Goal: Transaction & Acquisition: Purchase product/service

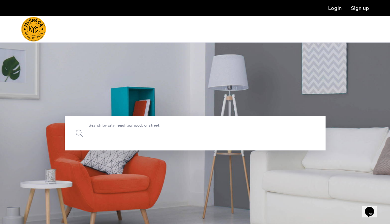
click at [277, 150] on input "Search by city, neighborhood, or street." at bounding box center [195, 133] width 261 height 34
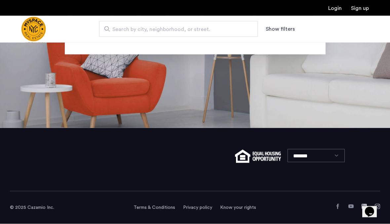
scroll to position [126, 0]
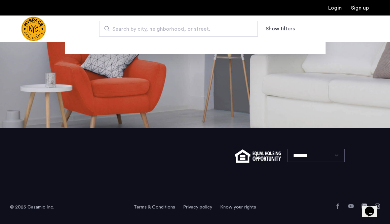
click at [286, 31] on button "Show filters" at bounding box center [279, 29] width 29 height 8
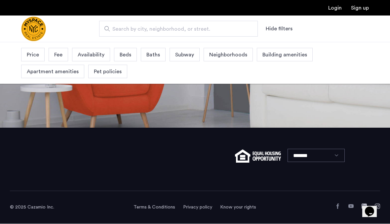
click at [30, 56] on span "Price" at bounding box center [33, 55] width 12 height 8
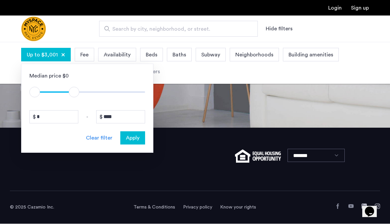
type input "****"
click at [83, 56] on span "Fee" at bounding box center [84, 55] width 8 height 8
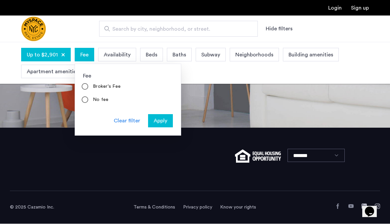
click at [228, 104] on app-root "Login Sign up Search by city, neighborhood, or street. Hide filters Up to $2,90…" at bounding box center [195, 64] width 390 height 320
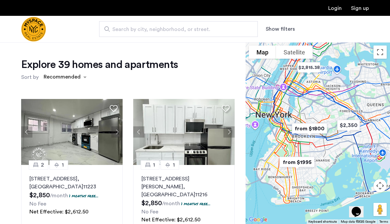
click at [287, 31] on button "Show filters" at bounding box center [279, 29] width 29 height 8
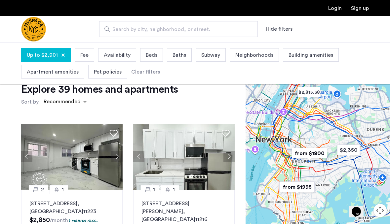
click at [121, 56] on span "Availability" at bounding box center [117, 55] width 27 height 8
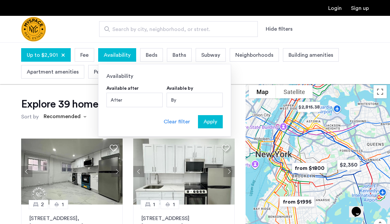
click at [209, 101] on div "By" at bounding box center [194, 100] width 56 height 15
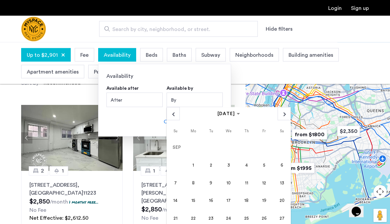
scroll to position [33, 0]
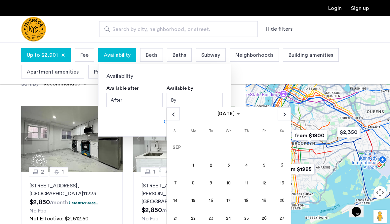
click at [282, 115] on span "Next month" at bounding box center [284, 114] width 13 height 13
click at [265, 169] on span "10" at bounding box center [264, 165] width 16 height 16
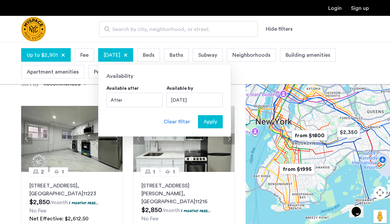
click at [215, 123] on span "Apply" at bounding box center [210, 122] width 14 height 8
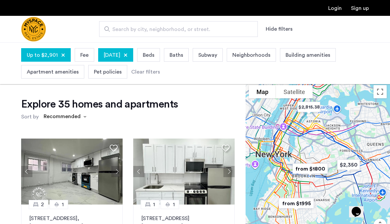
click at [270, 58] on span "Neighborhoods" at bounding box center [251, 55] width 38 height 8
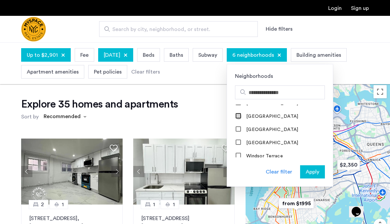
scroll to position [819, 0]
click at [319, 171] on span "Apply" at bounding box center [312, 172] width 14 height 8
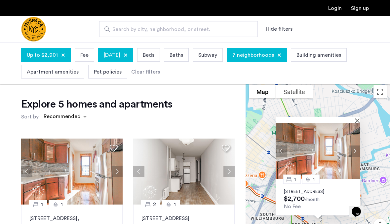
click at [326, 159] on img at bounding box center [317, 151] width 85 height 56
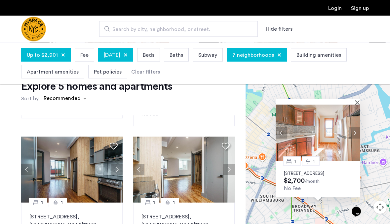
scroll to position [18, 0]
click at [79, 157] on img at bounding box center [72, 170] width 102 height 66
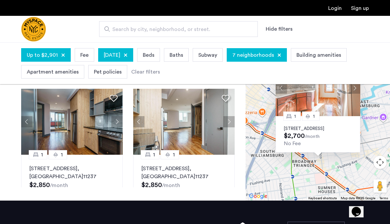
scroll to position [16, 0]
click at [215, 125] on img at bounding box center [184, 122] width 102 height 66
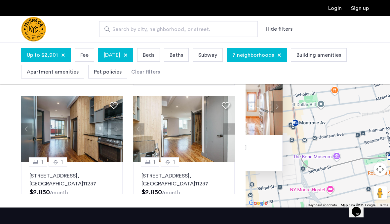
scroll to position [162, 0]
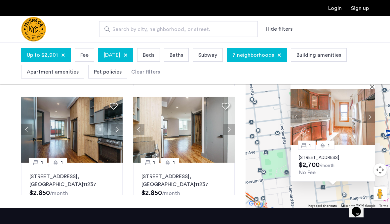
click at [369, 111] on button "Next apartment" at bounding box center [369, 116] width 11 height 11
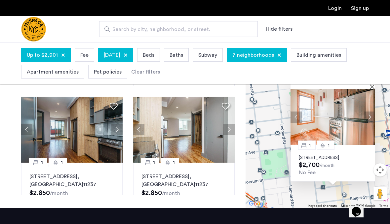
click at [322, 183] on div "1 1 134 Boerum St, Unit D2, Brooklyn, NY 11206 $2,700 /month No Fee" at bounding box center [317, 117] width 144 height 182
click at [331, 186] on div "1 1 134 Boerum St, Unit D2, Brooklyn, NY 11206 $2,700 /month No Fee" at bounding box center [317, 117] width 144 height 182
click at [271, 133] on div "1 1 134 Boerum St, Unit D2, Brooklyn, NY 11206 $2,700 /month No Fee" at bounding box center [317, 117] width 144 height 182
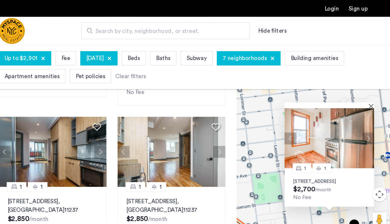
scroll to position [157, 0]
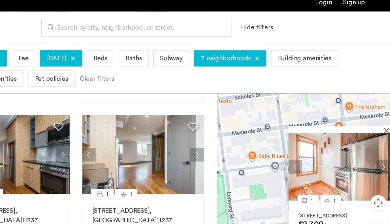
click at [386, 113] on button "Close" at bounding box center [388, 115] width 5 height 5
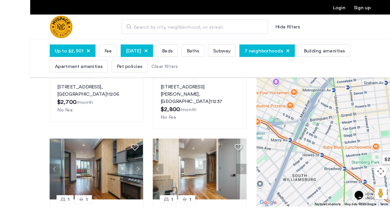
scroll to position [131, 0]
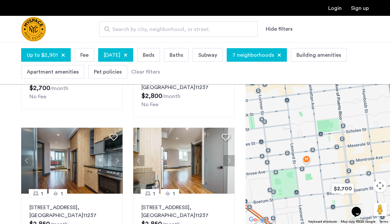
click at [309, 161] on div at bounding box center [317, 133] width 144 height 182
click at [306, 159] on div at bounding box center [317, 133] width 144 height 182
click at [308, 162] on div at bounding box center [317, 133] width 144 height 182
click at [309, 157] on div at bounding box center [317, 133] width 144 height 182
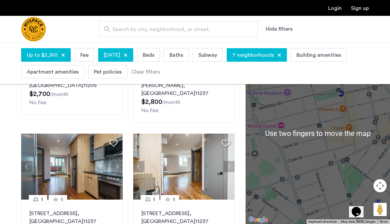
scroll to position [123, 0]
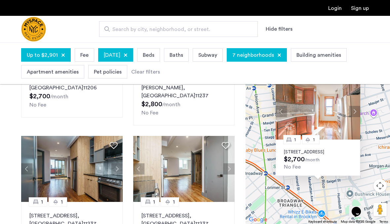
click at [61, 56] on div at bounding box center [63, 55] width 4 height 4
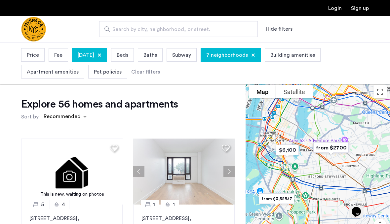
click at [37, 53] on span "Price" at bounding box center [33, 55] width 12 height 8
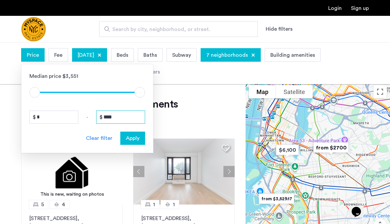
click at [133, 115] on input "****" at bounding box center [120, 117] width 49 height 13
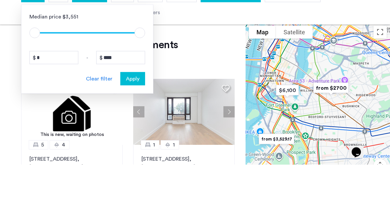
scroll to position [60, 0]
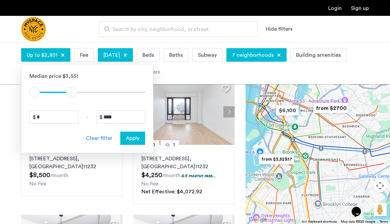
type input "****"
click at [136, 133] on button "Apply" at bounding box center [132, 138] width 25 height 13
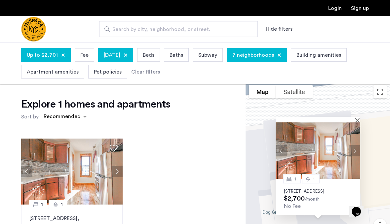
click at [332, 152] on img at bounding box center [317, 150] width 85 height 56
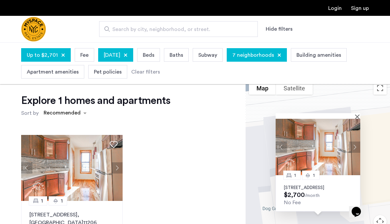
scroll to position [7, 0]
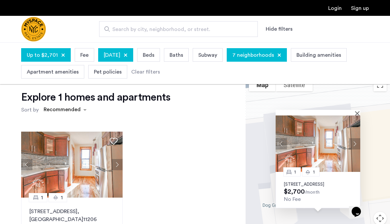
click at [359, 126] on img at bounding box center [317, 144] width 85 height 56
click at [357, 124] on img at bounding box center [317, 144] width 85 height 56
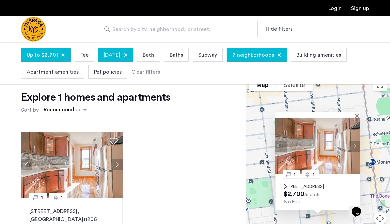
click at [358, 118] on button "Close" at bounding box center [358, 115] width 5 height 5
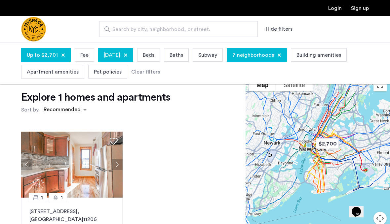
click at [287, 59] on div "7 neighborhoods" at bounding box center [256, 55] width 60 height 14
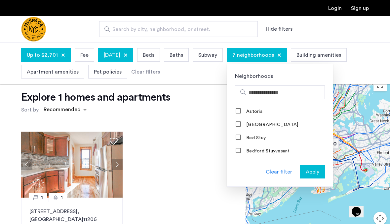
click at [281, 53] on div at bounding box center [279, 55] width 4 height 4
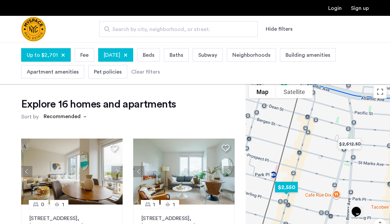
click at [289, 197] on img "$2,550" at bounding box center [285, 187] width 33 height 20
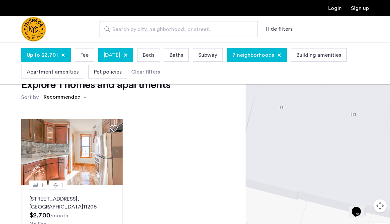
scroll to position [20, 0]
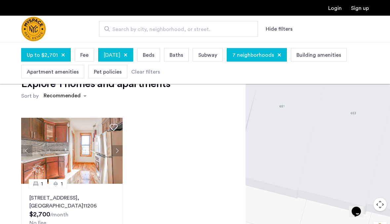
click at [44, 176] on img at bounding box center [72, 151] width 102 height 66
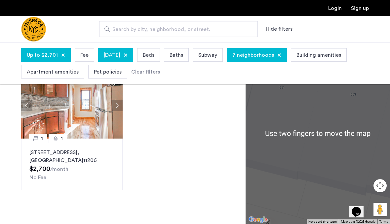
scroll to position [67, 0]
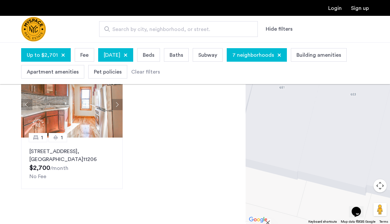
click at [350, 154] on div at bounding box center [317, 133] width 144 height 182
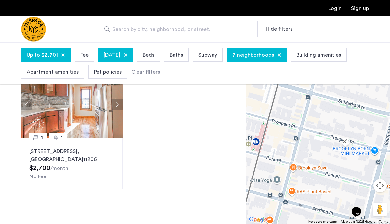
click at [347, 144] on div at bounding box center [345, 141] width 5 height 6
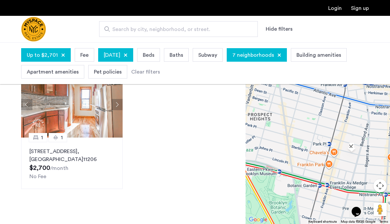
click at [75, 117] on img at bounding box center [72, 105] width 102 height 66
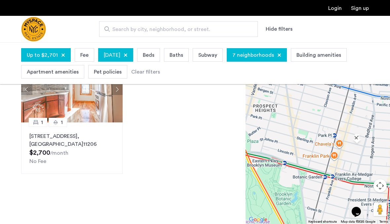
scroll to position [82, 0]
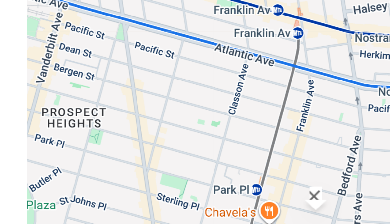
click at [353, 143] on button "Close" at bounding box center [355, 145] width 5 height 5
click at [245, 73] on div at bounding box center [317, 133] width 144 height 182
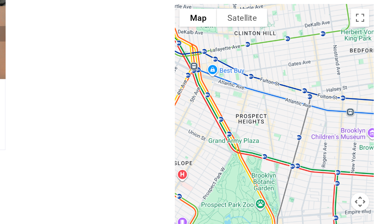
scroll to position [97, 0]
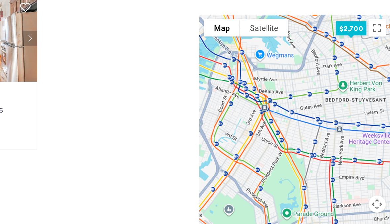
click at [26, 39] on img at bounding box center [72, 60] width 102 height 66
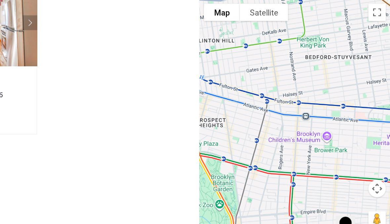
click at [249, 87] on div at bounding box center [317, 133] width 144 height 182
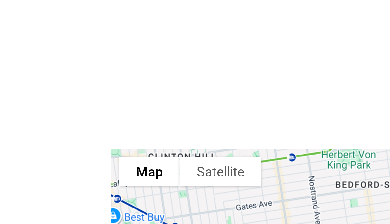
scroll to position [0, 0]
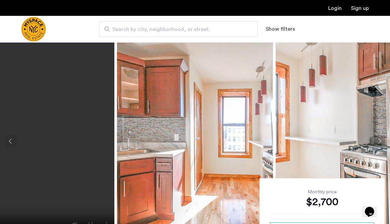
click at [382, 143] on button "Next apartment" at bounding box center [378, 141] width 11 height 11
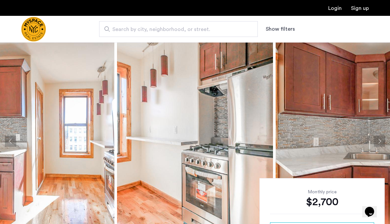
click at [380, 144] on button "Next apartment" at bounding box center [378, 141] width 11 height 11
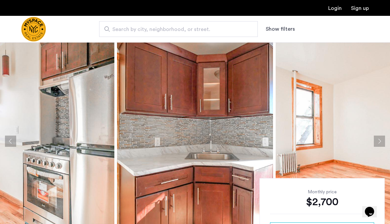
click at [383, 138] on button "Next apartment" at bounding box center [378, 141] width 11 height 11
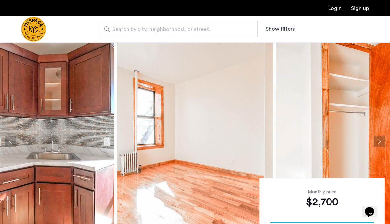
click at [380, 143] on button "Next apartment" at bounding box center [378, 141] width 11 height 11
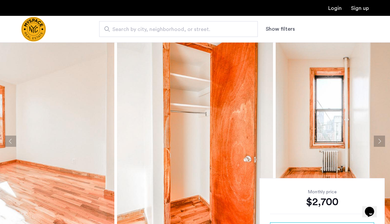
click at [382, 138] on button "Next apartment" at bounding box center [378, 141] width 11 height 11
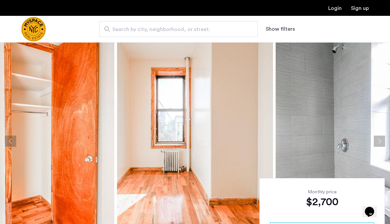
click at [383, 143] on button "Next apartment" at bounding box center [378, 141] width 11 height 11
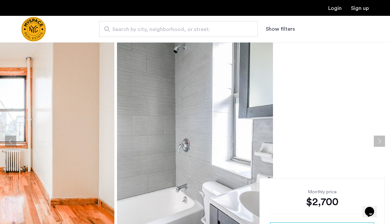
click at [382, 140] on button "Next apartment" at bounding box center [378, 141] width 11 height 11
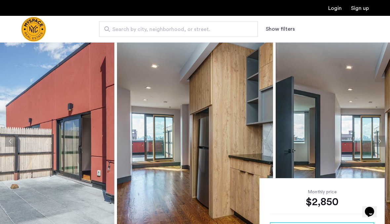
click at [377, 139] on button "Next apartment" at bounding box center [378, 141] width 11 height 11
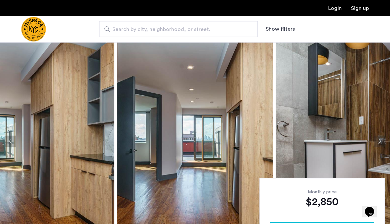
click at [379, 139] on button "Next apartment" at bounding box center [378, 141] width 11 height 11
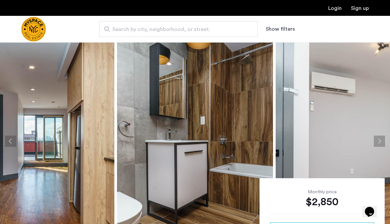
click at [382, 137] on button "Next apartment" at bounding box center [378, 141] width 11 height 11
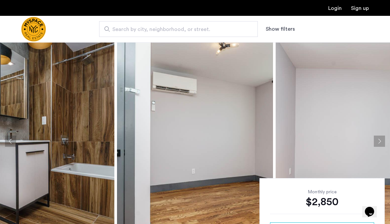
click at [381, 139] on button "Next apartment" at bounding box center [378, 141] width 11 height 11
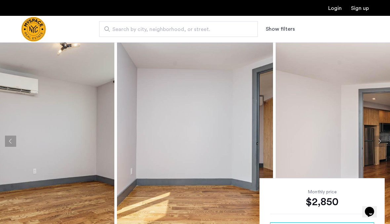
click at [380, 139] on button "Next apartment" at bounding box center [378, 141] width 11 height 11
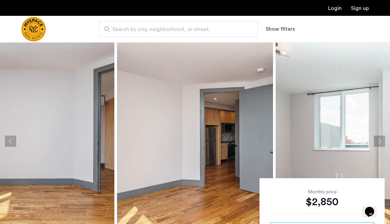
click at [377, 141] on button "Next apartment" at bounding box center [378, 141] width 11 height 11
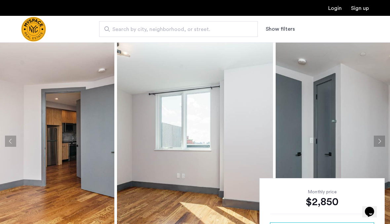
click at [380, 136] on button "Next apartment" at bounding box center [378, 141] width 11 height 11
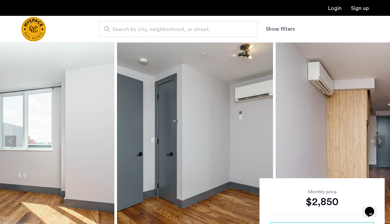
click at [384, 142] on button "Next apartment" at bounding box center [378, 141] width 11 height 11
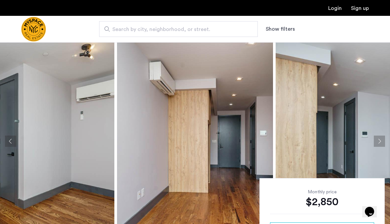
click at [379, 142] on button "Next apartment" at bounding box center [378, 141] width 11 height 11
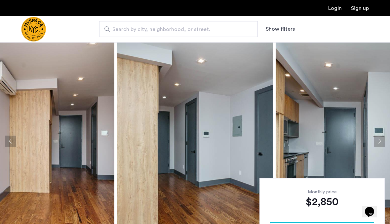
click at [376, 140] on button "Next apartment" at bounding box center [378, 141] width 11 height 11
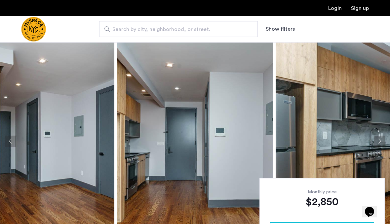
click at [376, 143] on button "Next apartment" at bounding box center [378, 141] width 11 height 11
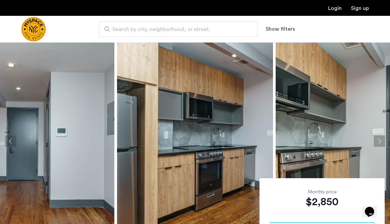
click at [380, 144] on button "Next apartment" at bounding box center [378, 141] width 11 height 11
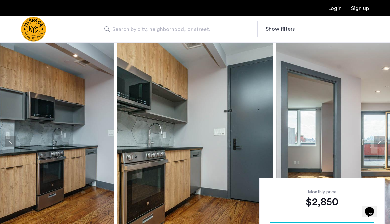
click at [378, 140] on button "Next apartment" at bounding box center [378, 141] width 11 height 11
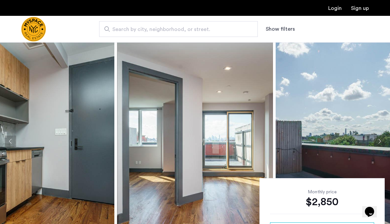
click at [380, 141] on button "Next apartment" at bounding box center [378, 141] width 11 height 11
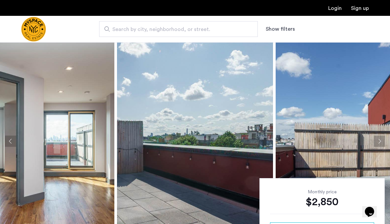
click at [382, 142] on button "Next apartment" at bounding box center [378, 141] width 11 height 11
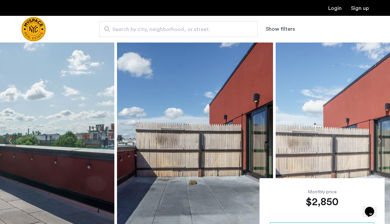
click at [387, 137] on img at bounding box center [353, 141] width 156 height 198
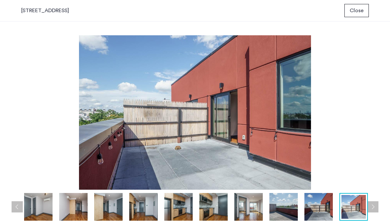
click at [365, 11] on button "Close" at bounding box center [356, 10] width 24 height 13
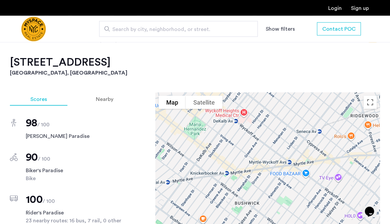
scroll to position [548, 0]
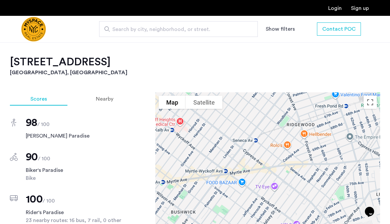
click at [371, 61] on h2 "1461 Gates Ave, Unit 5G" at bounding box center [195, 61] width 370 height 13
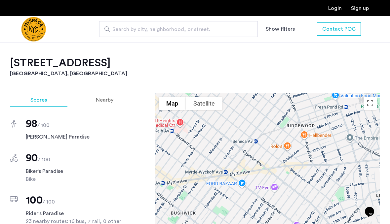
scroll to position [543, 0]
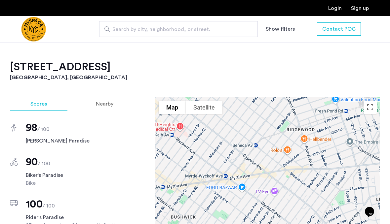
click at [104, 105] on span "Nearby" at bounding box center [104, 103] width 17 height 5
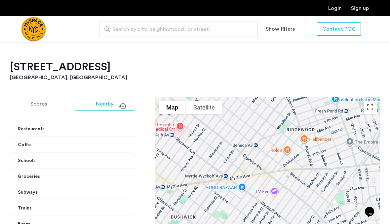
click at [125, 133] on mat-expansion-panel-header "Restaurants" at bounding box center [81, 129] width 142 height 16
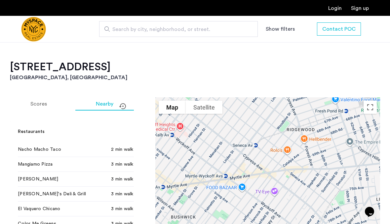
scroll to position [0, 0]
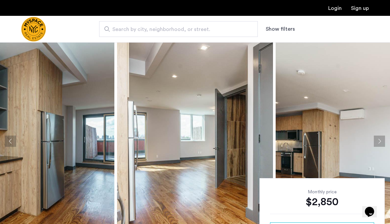
click at [379, 141] on button "Next apartment" at bounding box center [378, 141] width 11 height 11
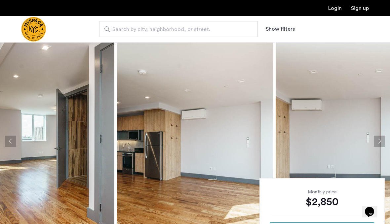
click at [380, 142] on button "Next apartment" at bounding box center [378, 141] width 11 height 11
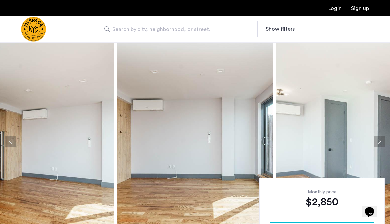
click at [385, 139] on img at bounding box center [353, 141] width 156 height 198
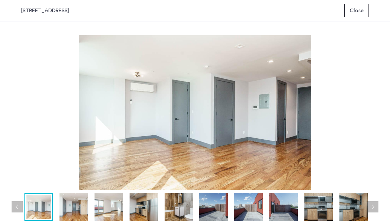
click at [362, 13] on span "Close" at bounding box center [356, 11] width 14 height 8
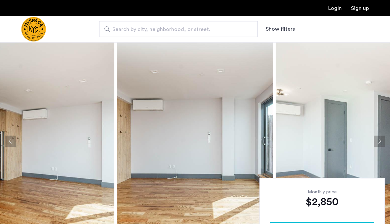
scroll to position [16, 0]
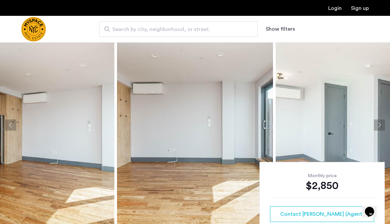
click at [380, 129] on button "Next apartment" at bounding box center [378, 125] width 11 height 11
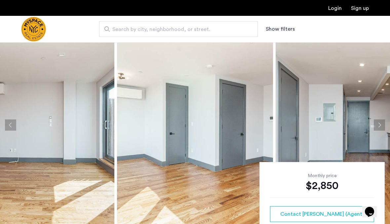
click at [280, 32] on button "Show filters" at bounding box center [279, 29] width 29 height 8
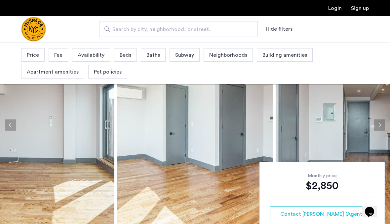
click at [88, 56] on span "Availability" at bounding box center [91, 55] width 27 height 8
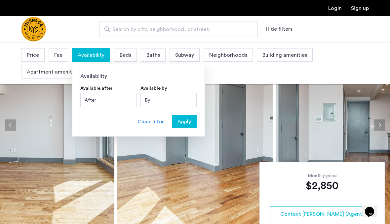
click at [193, 102] on div "By" at bounding box center [168, 100] width 56 height 15
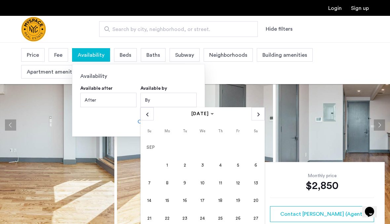
click at [264, 111] on span "Next month" at bounding box center [258, 114] width 13 height 13
click at [243, 199] on span "24" at bounding box center [238, 201] width 16 height 16
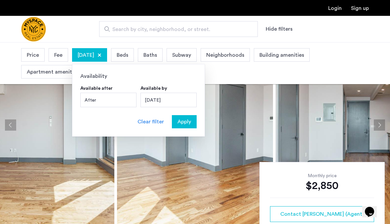
click at [189, 126] on button "Apply" at bounding box center [184, 121] width 25 height 13
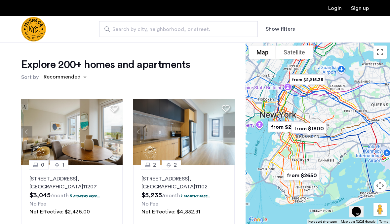
click at [172, 48] on div "Explore 200+ homes and apartments Sort by Recommended 0 1 2840 Atlantic Avenue,…" at bounding box center [122, 201] width 245 height 318
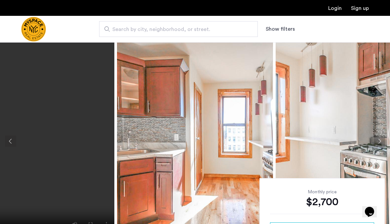
click at [338, 110] on img at bounding box center [353, 141] width 156 height 198
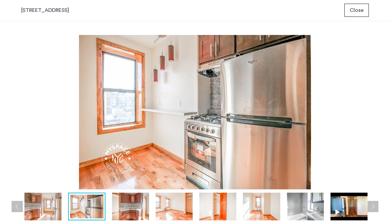
click at [41, 209] on img at bounding box center [42, 207] width 37 height 28
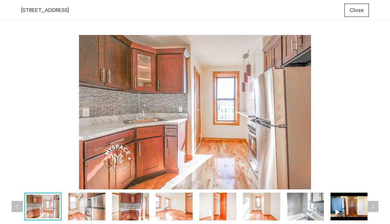
click at [84, 208] on img at bounding box center [86, 207] width 37 height 28
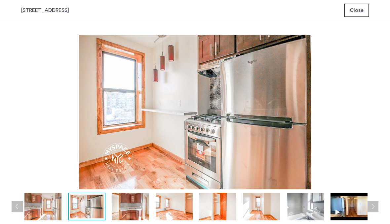
click at [129, 212] on img at bounding box center [130, 207] width 37 height 28
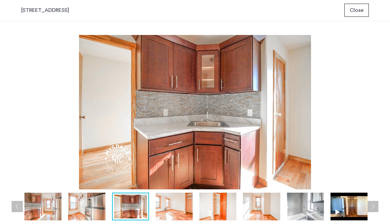
click at [159, 215] on img at bounding box center [174, 207] width 37 height 28
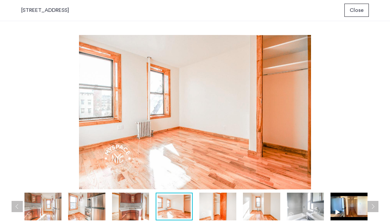
click at [192, 206] on div at bounding box center [174, 207] width 37 height 28
click at [228, 206] on img at bounding box center [217, 207] width 37 height 28
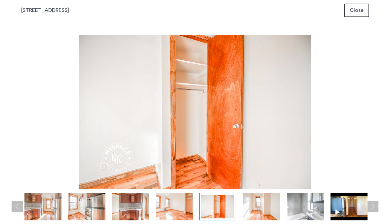
click at [263, 202] on img at bounding box center [261, 207] width 37 height 28
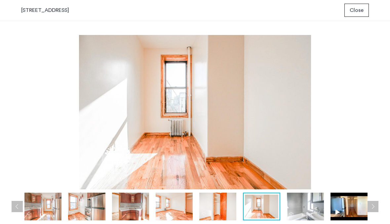
click at [309, 205] on img at bounding box center [305, 207] width 37 height 28
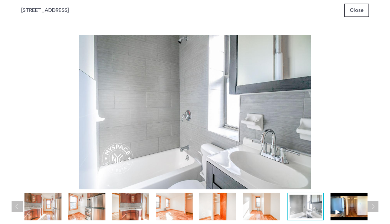
click at [261, 212] on img at bounding box center [261, 207] width 37 height 28
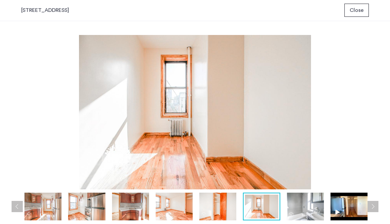
click at [308, 209] on img at bounding box center [305, 207] width 37 height 28
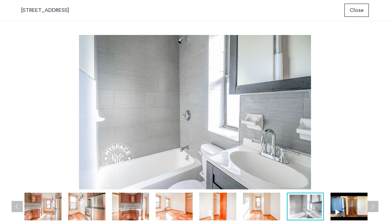
click at [349, 207] on img at bounding box center [348, 207] width 37 height 28
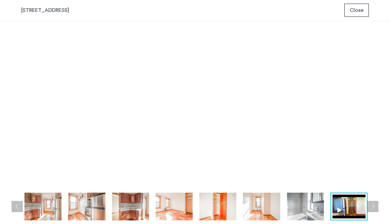
click at [374, 209] on button "Next apartment" at bounding box center [372, 206] width 11 height 11
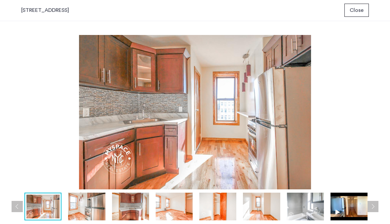
click at [375, 208] on button "Next apartment" at bounding box center [372, 206] width 11 height 11
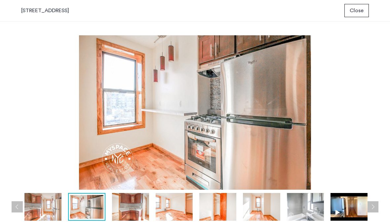
click at [378, 150] on div "prev next prev next" at bounding box center [195, 122] width 390 height 203
click at [357, 12] on span "Close" at bounding box center [356, 11] width 14 height 8
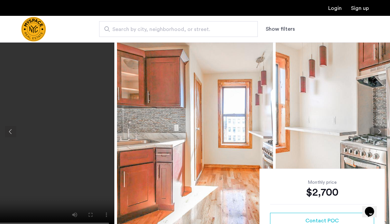
scroll to position [9, 0]
click at [332, 224] on span "Contact POC" at bounding box center [321, 221] width 33 height 8
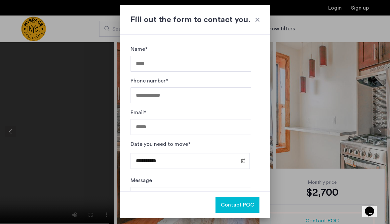
click at [224, 66] on input "Name*" at bounding box center [190, 64] width 121 height 16
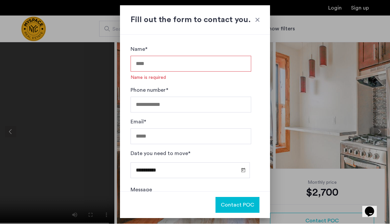
click at [201, 67] on input "Name*" at bounding box center [190, 64] width 121 height 16
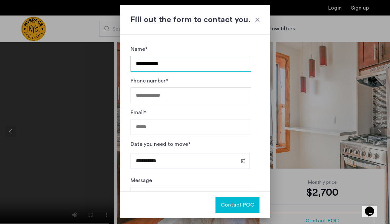
type input "**********"
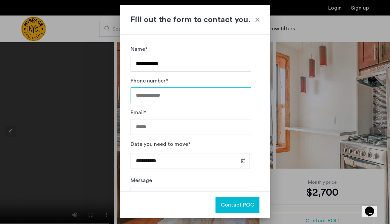
click at [137, 90] on input "Phone number*" at bounding box center [190, 96] width 121 height 16
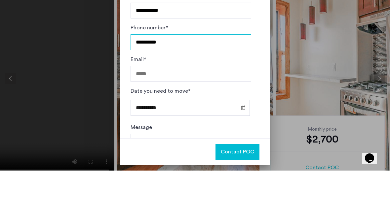
type input "**********"
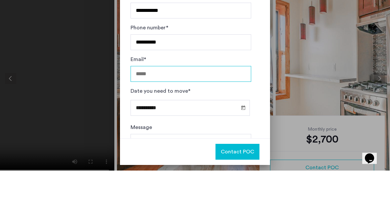
click at [140, 120] on input "Email*" at bounding box center [190, 128] width 121 height 16
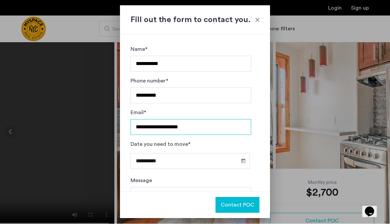
type input "**********"
click at [246, 161] on span "Open calendar" at bounding box center [243, 161] width 16 height 16
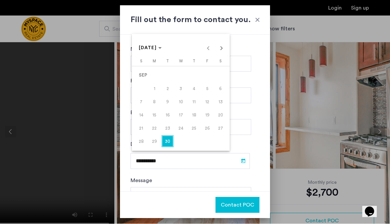
click at [221, 52] on span "Next month" at bounding box center [221, 48] width 13 height 13
click at [222, 81] on span "4" at bounding box center [220, 76] width 12 height 12
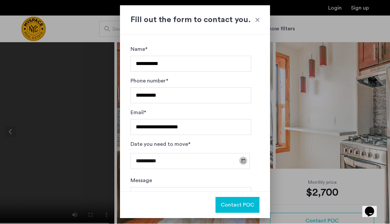
click at [247, 161] on span "Open calendar" at bounding box center [243, 161] width 16 height 16
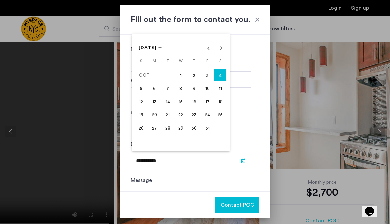
click at [224, 93] on span "11" at bounding box center [220, 89] width 12 height 12
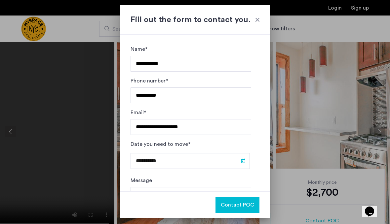
type input "**********"
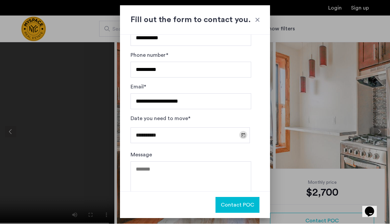
scroll to position [27, 0]
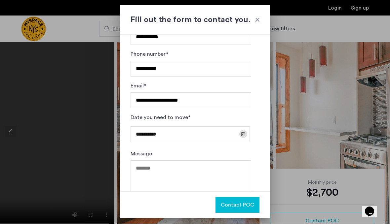
click at [240, 204] on span "Contact POC" at bounding box center [237, 205] width 33 height 8
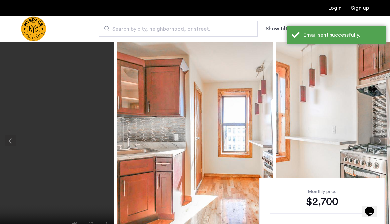
scroll to position [9, 0]
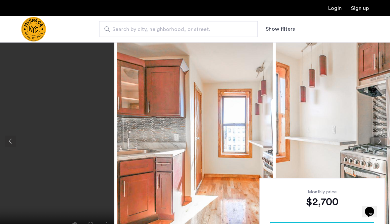
click at [369, 101] on img at bounding box center [353, 141] width 156 height 198
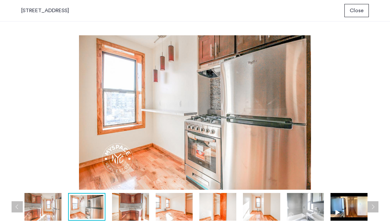
click at [377, 203] on button "Next apartment" at bounding box center [372, 206] width 11 height 11
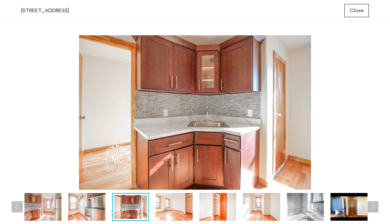
click at [375, 206] on button "Next apartment" at bounding box center [372, 206] width 11 height 11
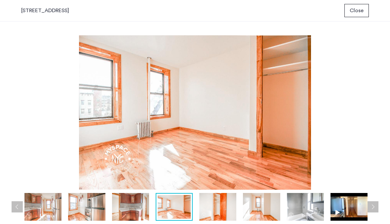
click at [374, 207] on button "Next apartment" at bounding box center [372, 206] width 11 height 11
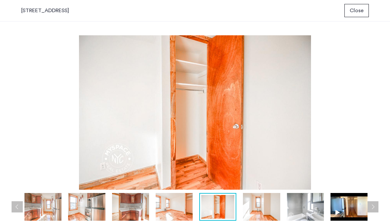
click at [372, 209] on button "Next apartment" at bounding box center [372, 206] width 11 height 11
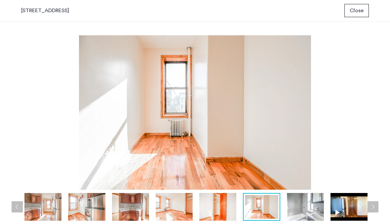
click at [372, 207] on button "Next apartment" at bounding box center [372, 206] width 11 height 11
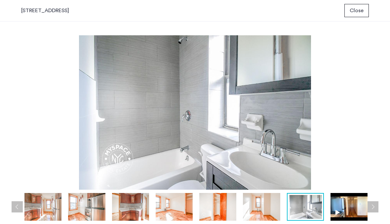
click at [371, 207] on button "Next apartment" at bounding box center [372, 206] width 11 height 11
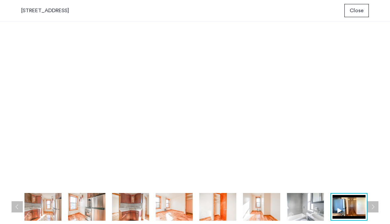
click at [371, 205] on button "Next apartment" at bounding box center [372, 206] width 11 height 11
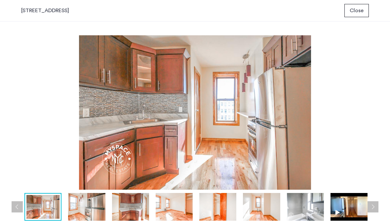
click at [370, 206] on button "Next apartment" at bounding box center [372, 206] width 11 height 11
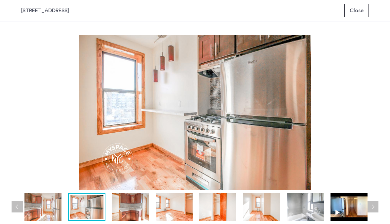
click at [365, 12] on button "Close" at bounding box center [356, 10] width 24 height 13
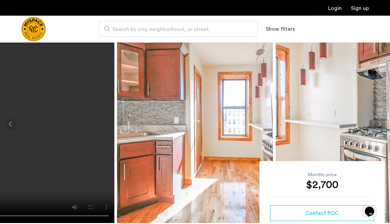
scroll to position [17, 0]
click at [353, 101] on img at bounding box center [353, 125] width 156 height 198
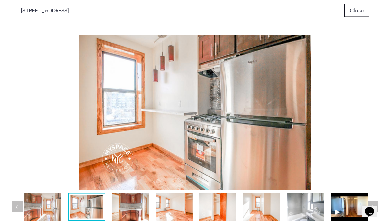
scroll to position [0, 0]
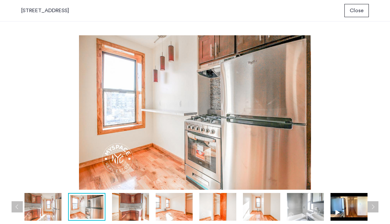
click at [362, 12] on span "Close" at bounding box center [356, 11] width 14 height 8
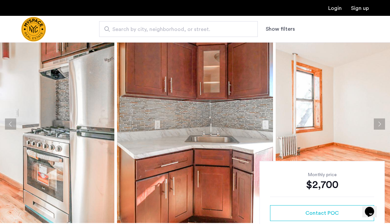
scroll to position [18, 0]
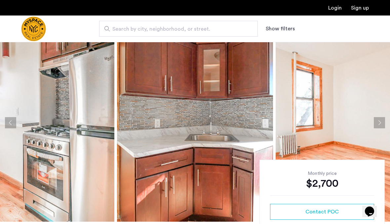
click at [379, 124] on button "Next apartment" at bounding box center [378, 123] width 11 height 11
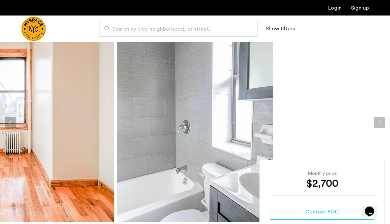
scroll to position [0, 0]
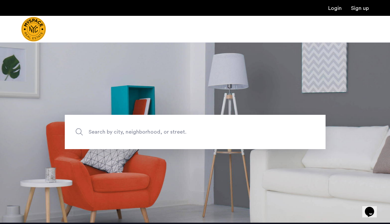
scroll to position [28, 0]
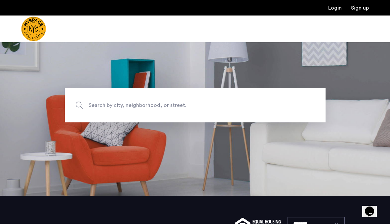
click at [333, 11] on link "Login" at bounding box center [335, 8] width 14 height 5
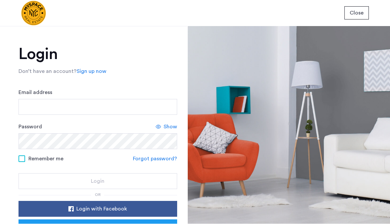
scroll to position [18, 0]
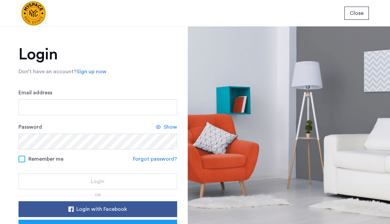
click at [341, 42] on div at bounding box center [289, 125] width 202 height 198
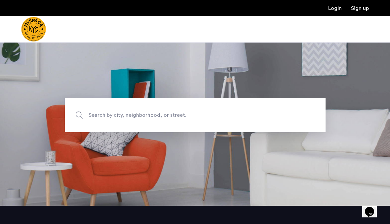
scroll to position [23, 0]
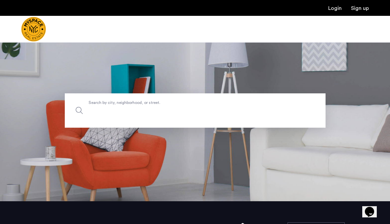
click at [282, 111] on input "Search by city, neighborhood, or street." at bounding box center [195, 110] width 261 height 34
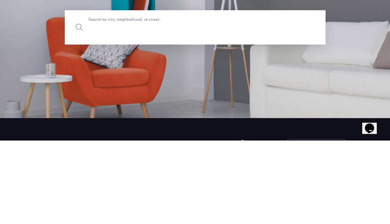
scroll to position [0, 0]
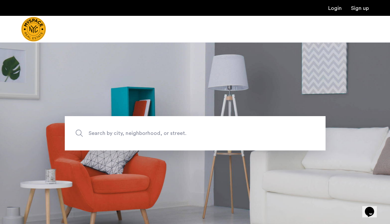
click at [337, 9] on link "Login" at bounding box center [335, 8] width 14 height 5
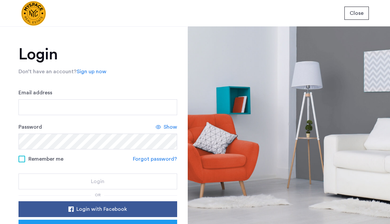
click at [358, 16] on span "Close" at bounding box center [356, 13] width 14 height 8
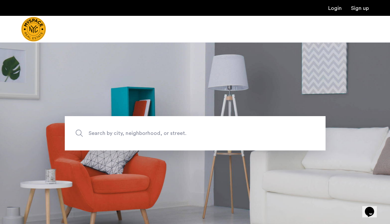
click at [46, 34] on img "Cazamio Logo" at bounding box center [33, 29] width 25 height 25
click at [42, 25] on img "Cazamio Logo" at bounding box center [33, 29] width 25 height 25
click at [43, 26] on img "Cazamio Logo" at bounding box center [33, 29] width 25 height 25
click at [46, 28] on img "Cazamio Logo" at bounding box center [33, 29] width 25 height 25
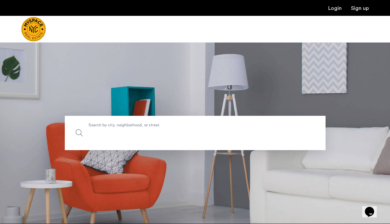
click at [84, 146] on input "Search by city, neighborhood, or street." at bounding box center [195, 133] width 261 height 34
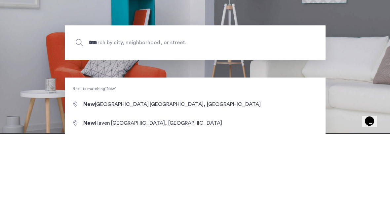
type input "**********"
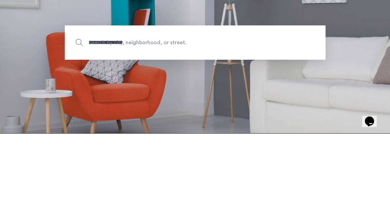
scroll to position [91, 0]
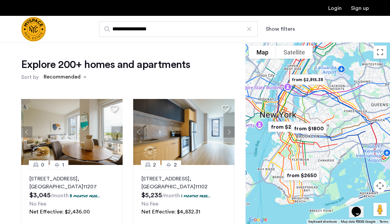
click at [286, 32] on button "Show filters" at bounding box center [279, 29] width 29 height 8
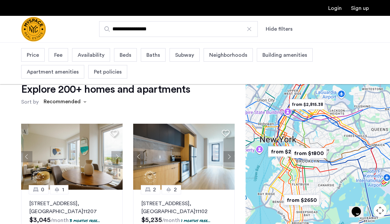
click at [37, 58] on span "Price" at bounding box center [33, 55] width 12 height 8
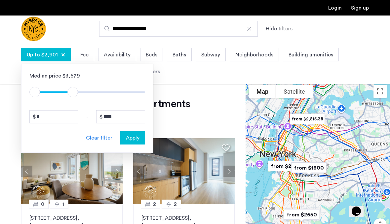
scroll to position [0, 0]
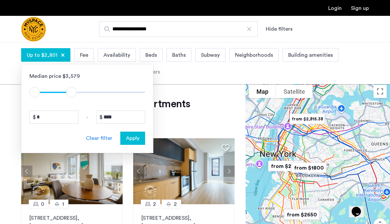
type input "****"
click at [132, 141] on span "Apply" at bounding box center [133, 138] width 14 height 8
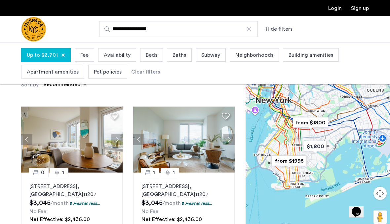
scroll to position [32, 0]
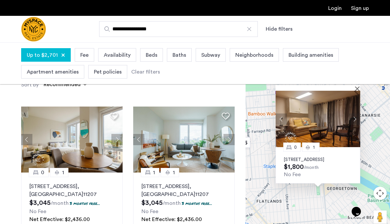
click at [337, 137] on img at bounding box center [317, 119] width 85 height 56
click at [357, 104] on img at bounding box center [317, 119] width 85 height 56
click at [359, 100] on img at bounding box center [317, 119] width 85 height 56
click at [357, 91] on button "Close" at bounding box center [358, 88] width 5 height 5
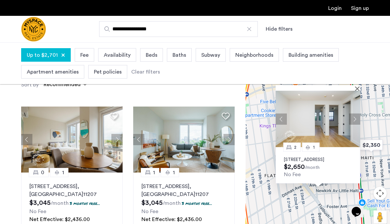
click at [343, 122] on img at bounding box center [317, 119] width 85 height 56
click at [359, 91] on button "Close" at bounding box center [358, 88] width 5 height 5
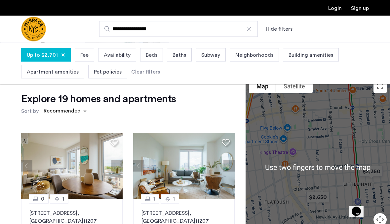
scroll to position [0, 0]
